Goal: Information Seeking & Learning: Check status

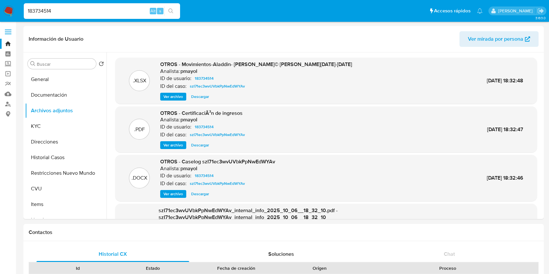
select select "10"
click at [8, 14] on img at bounding box center [8, 11] width 11 height 11
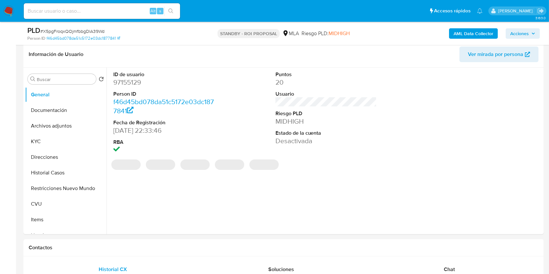
select select "10"
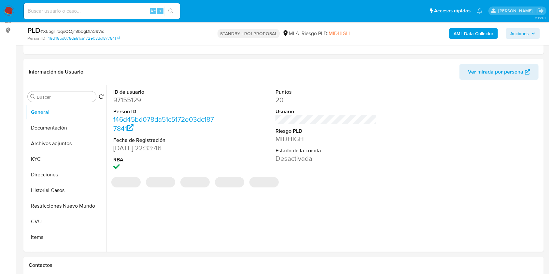
scroll to position [10, 0]
